Goal: Find specific page/section: Find specific page/section

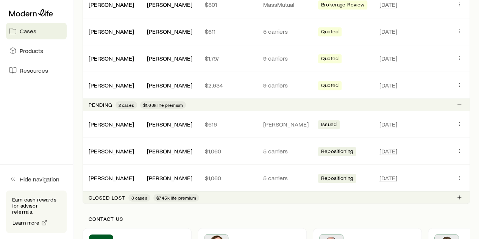
scroll to position [227, 0]
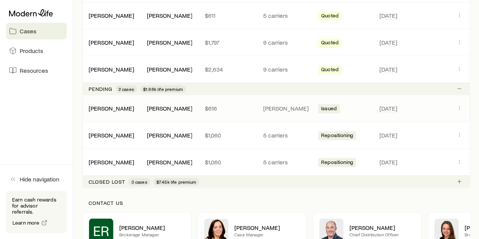
click at [123, 110] on div "[PERSON_NAME]" at bounding box center [112, 109] width 58 height 8
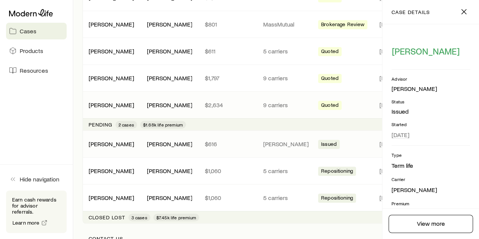
scroll to position [151, 0]
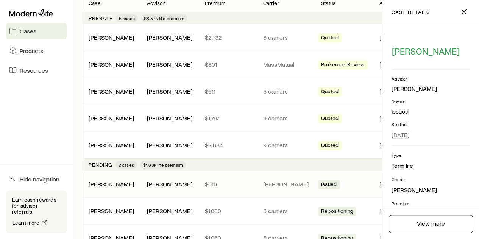
click at [332, 185] on span "Issued" at bounding box center [329, 185] width 16 height 8
click at [467, 9] on icon "button" at bounding box center [463, 11] width 9 height 9
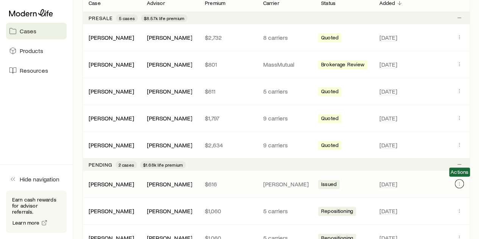
click at [459, 181] on icon "Client cases" at bounding box center [459, 184] width 6 height 6
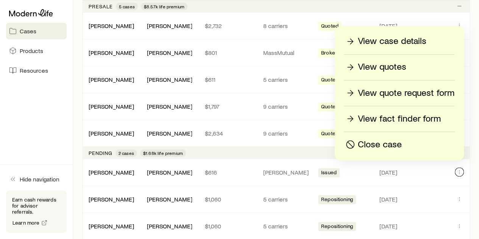
scroll to position [189, 0]
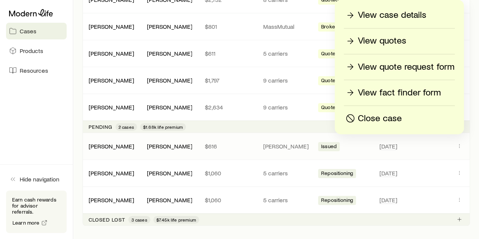
click at [389, 150] on div "[PERSON_NAME] [PERSON_NAME] $616 [PERSON_NAME] Issued [DATE]" at bounding box center [276, 146] width 387 height 27
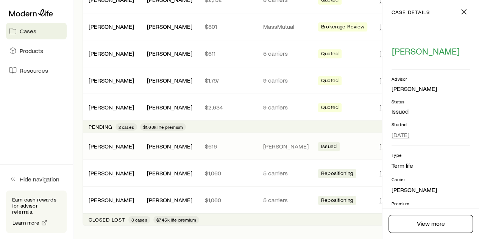
click at [340, 143] on div "Issued" at bounding box center [344, 146] width 52 height 10
click at [365, 144] on div "Issued" at bounding box center [344, 146] width 52 height 10
click at [465, 13] on line "button" at bounding box center [464, 11] width 5 height 5
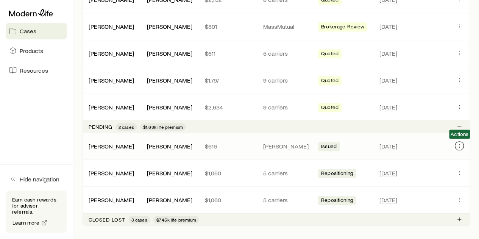
click at [460, 144] on icon "Client cases" at bounding box center [459, 146] width 6 height 6
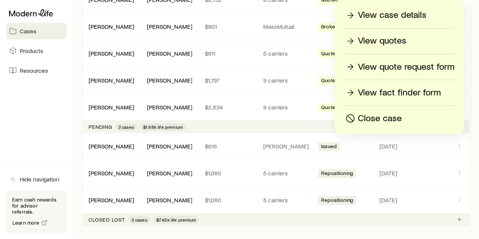
click at [421, 17] on p "View case details" at bounding box center [392, 15] width 69 height 12
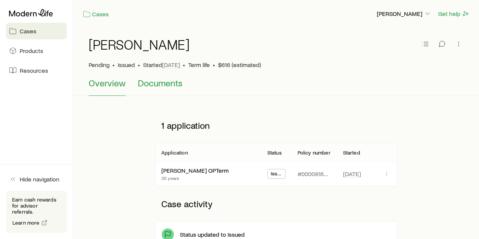
click at [167, 81] on span "Documents" at bounding box center [160, 83] width 45 height 11
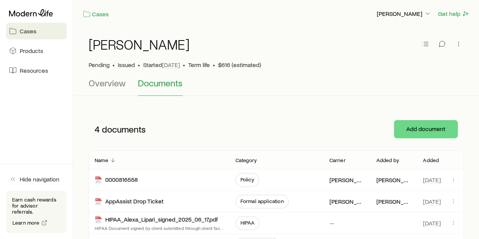
scroll to position [76, 0]
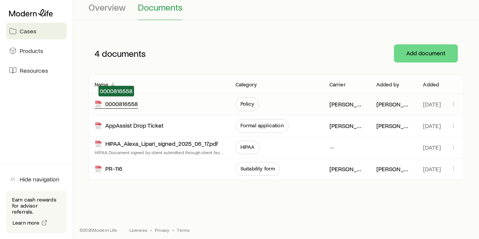
click at [126, 103] on div "0000816558" at bounding box center [116, 104] width 43 height 9
